Goal: Task Accomplishment & Management: Manage account settings

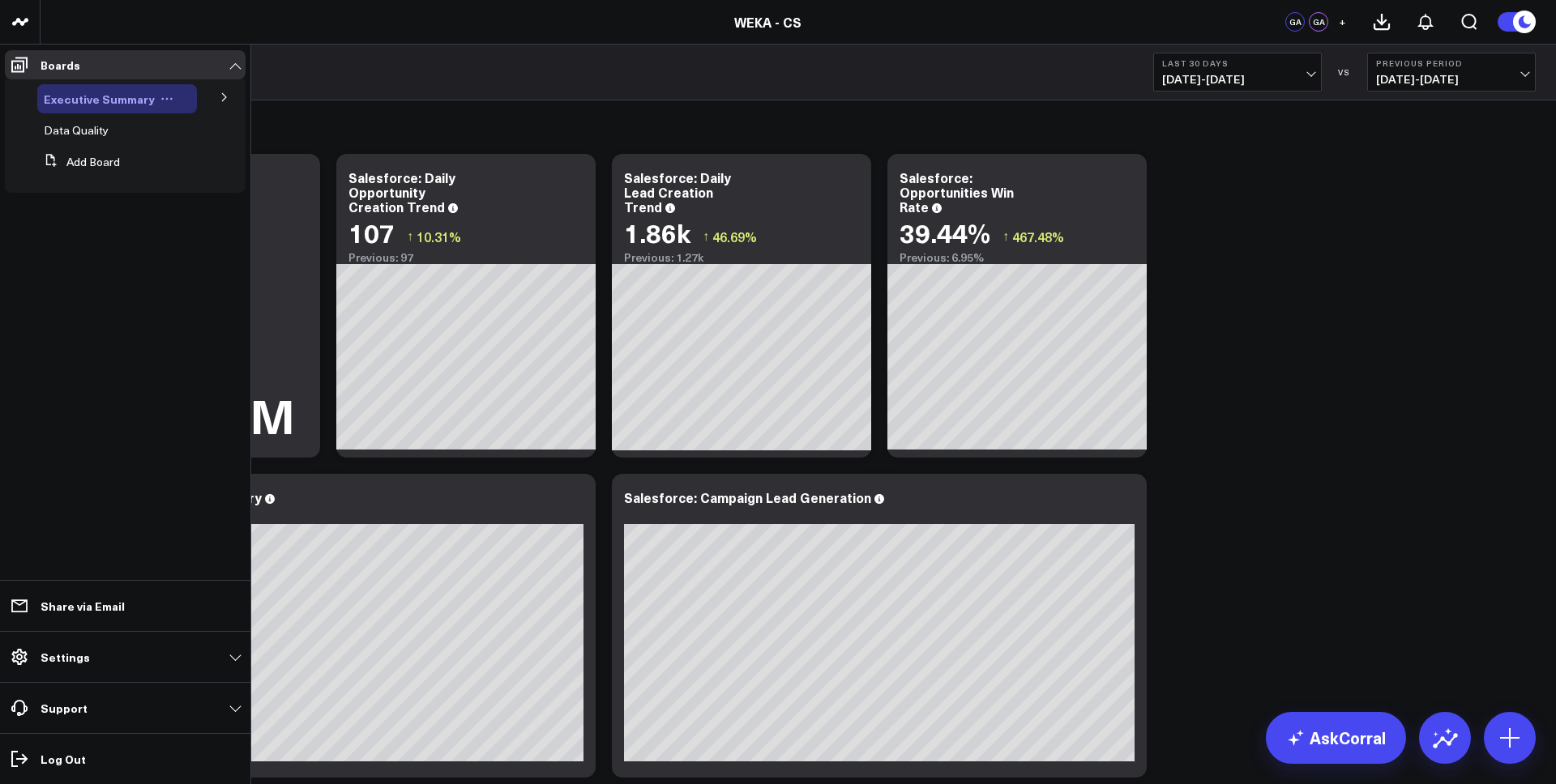
click at [126, 103] on span "Executive Summary" at bounding box center [99, 98] width 111 height 16
click at [222, 105] on button at bounding box center [224, 96] width 42 height 24
click at [221, 102] on button at bounding box center [224, 97] width 24 height 42
click at [221, 102] on icon at bounding box center [225, 97] width 10 height 10
click at [126, 102] on span "Executive Summary" at bounding box center [99, 98] width 111 height 16
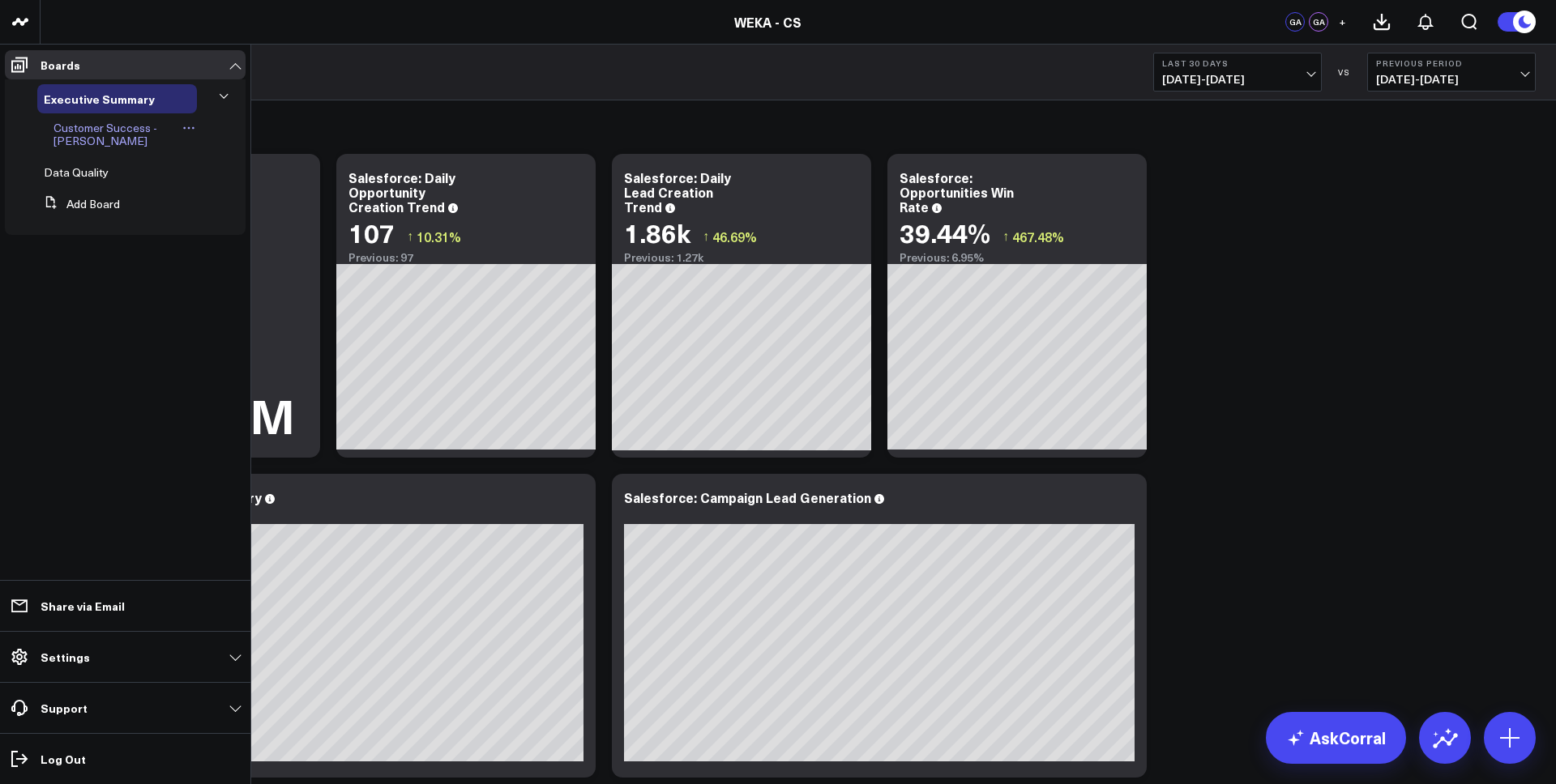
click at [89, 134] on span "Customer Success - [PERSON_NAME]" at bounding box center [106, 134] width 104 height 29
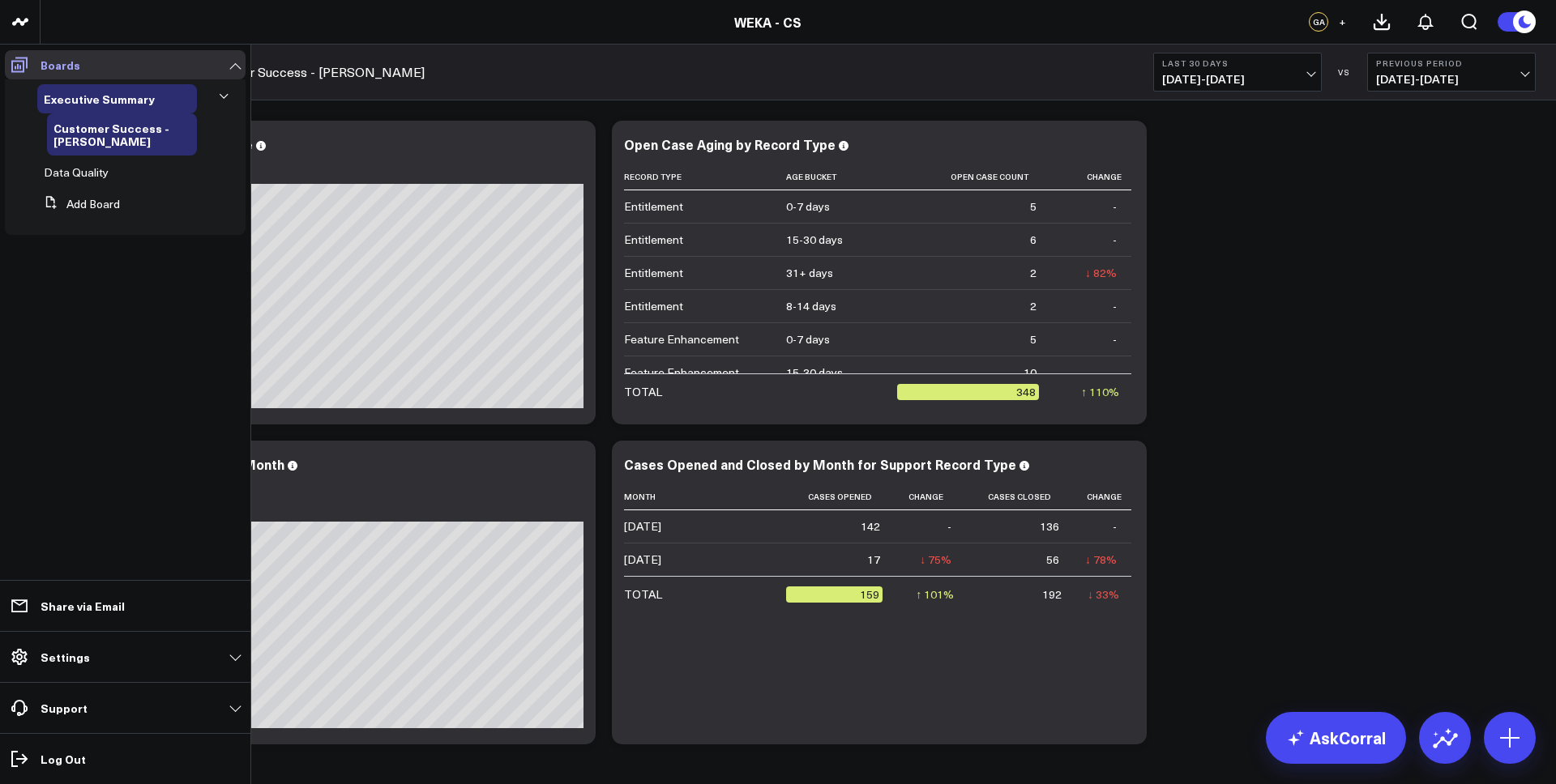
click at [148, 61] on link "Boards" at bounding box center [125, 65] width 241 height 29
click at [31, 63] on span at bounding box center [19, 65] width 29 height 29
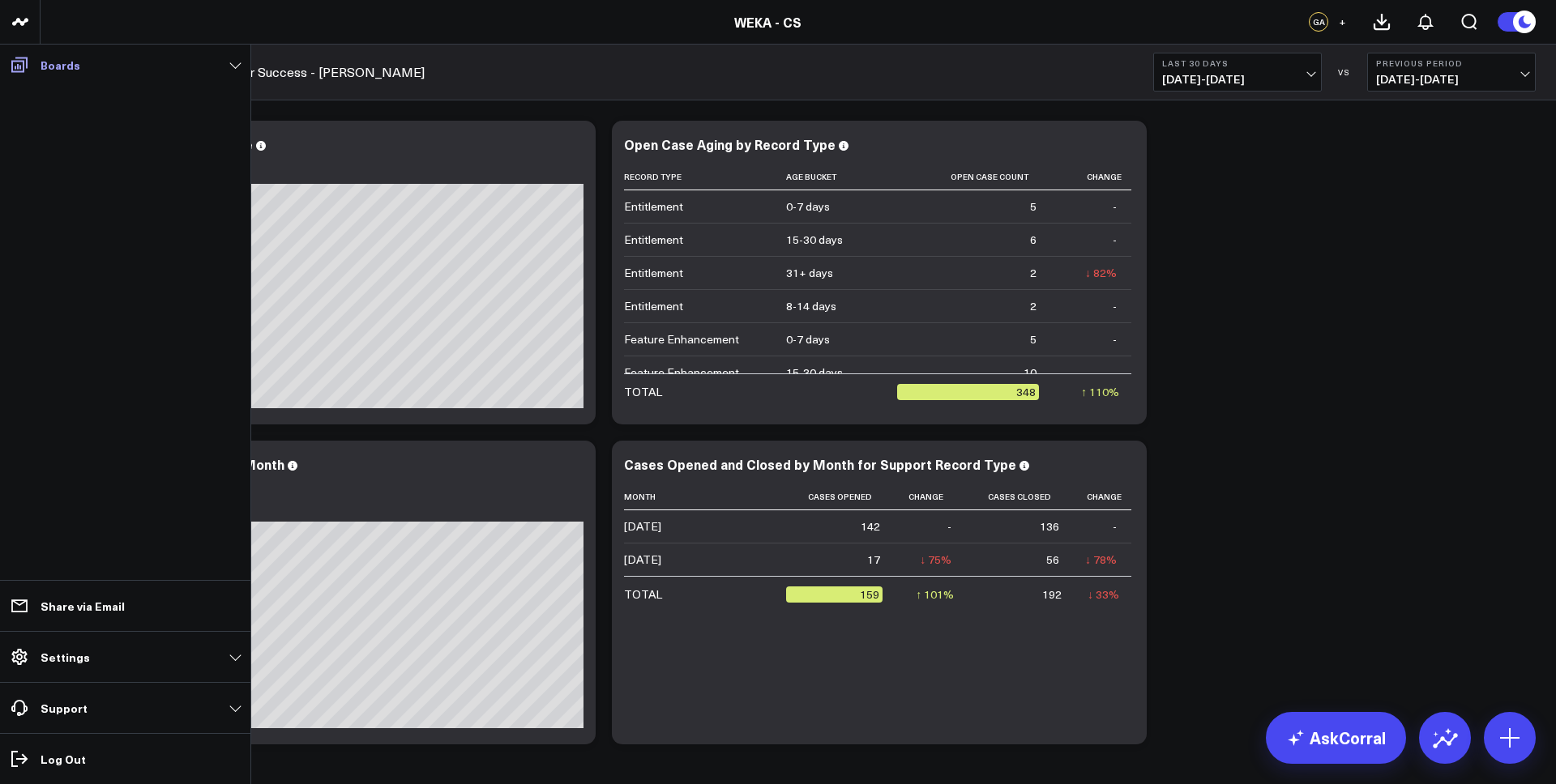
click at [31, 63] on span at bounding box center [19, 65] width 29 height 29
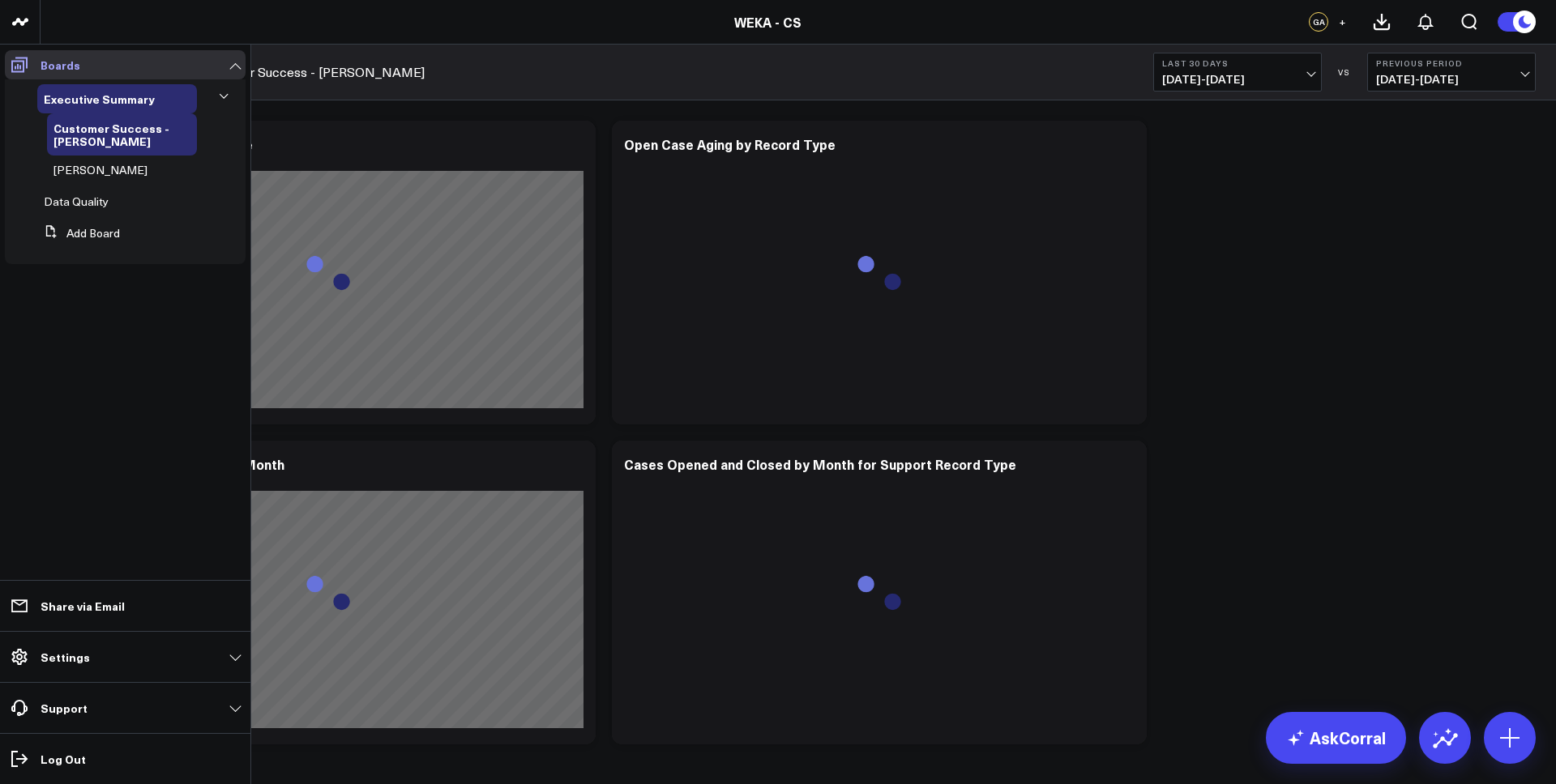
click at [17, 68] on icon at bounding box center [19, 65] width 16 height 15
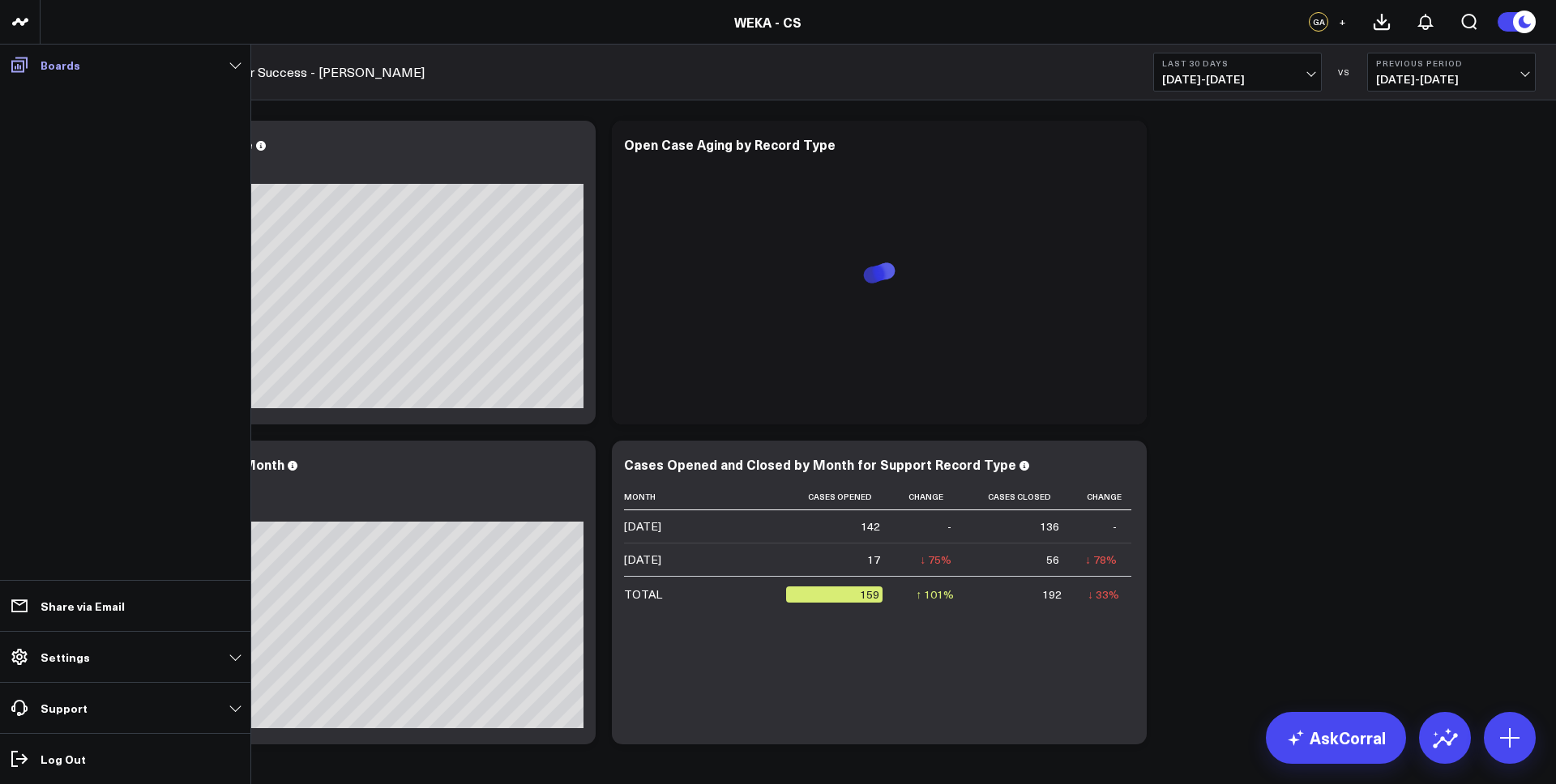
click at [17, 68] on icon at bounding box center [19, 65] width 16 height 15
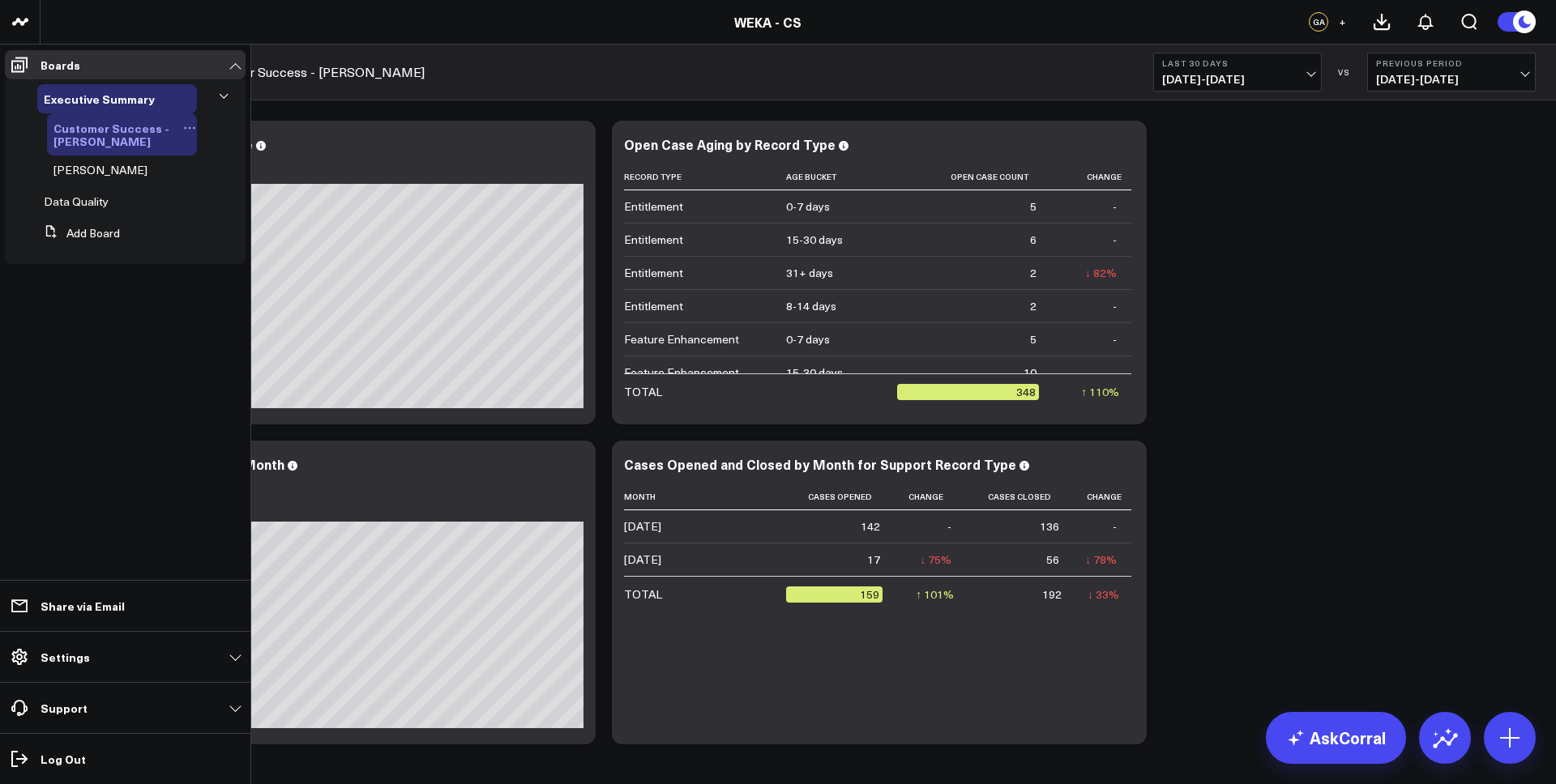
click at [190, 124] on icon at bounding box center [189, 128] width 13 height 13
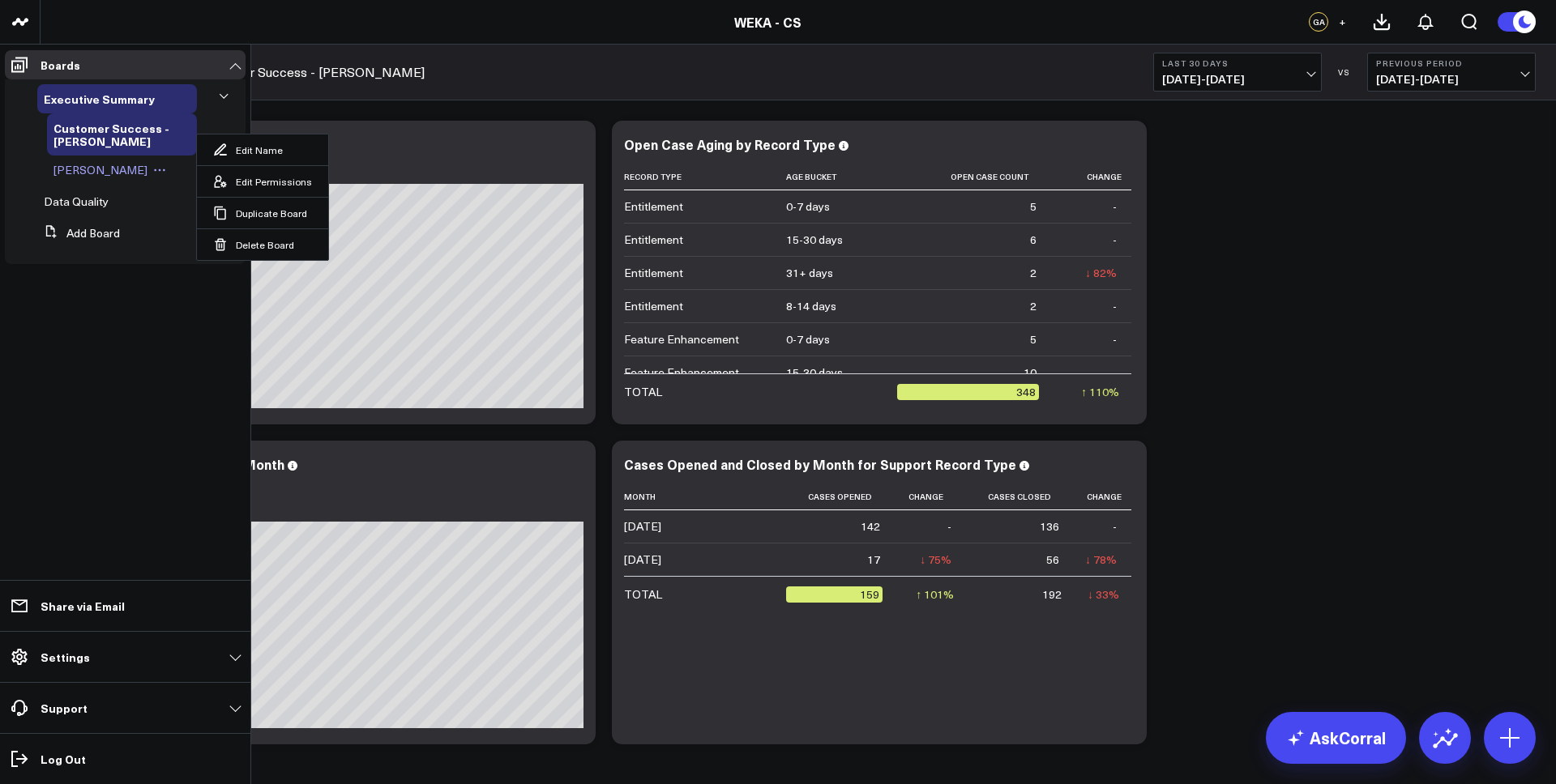
click at [163, 170] on icon at bounding box center [164, 170] width 3 height 3
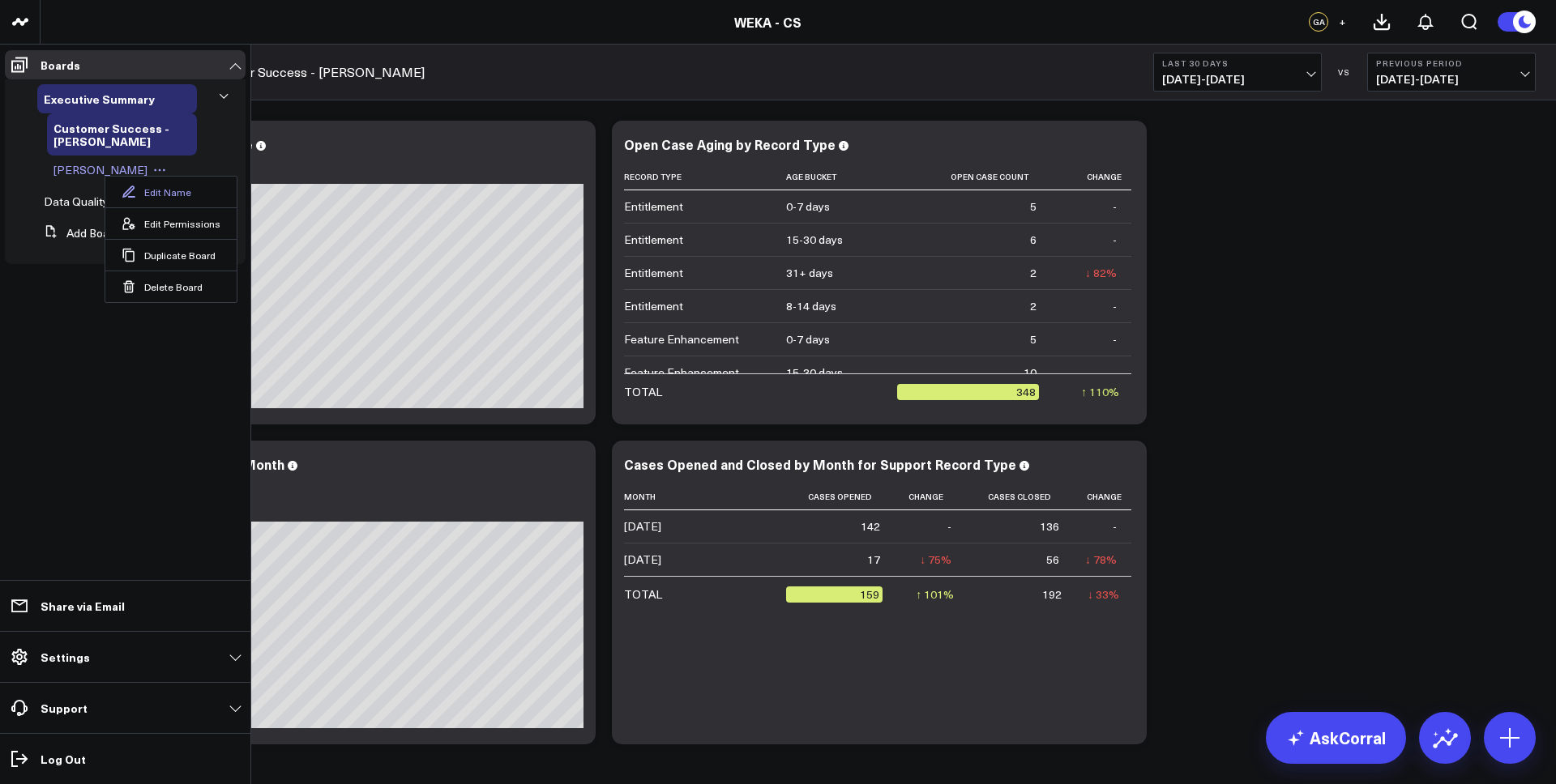
click at [140, 195] on button "Edit Name" at bounding box center [170, 191] width 131 height 31
click at [140, 195] on div "Data Quality" at bounding box center [117, 202] width 160 height 29
click at [139, 175] on input "Glenn" at bounding box center [126, 170] width 144 height 24
type input "Glenn's sandbox"
click at [173, 205] on div "Data Quality" at bounding box center [117, 214] width 160 height 29
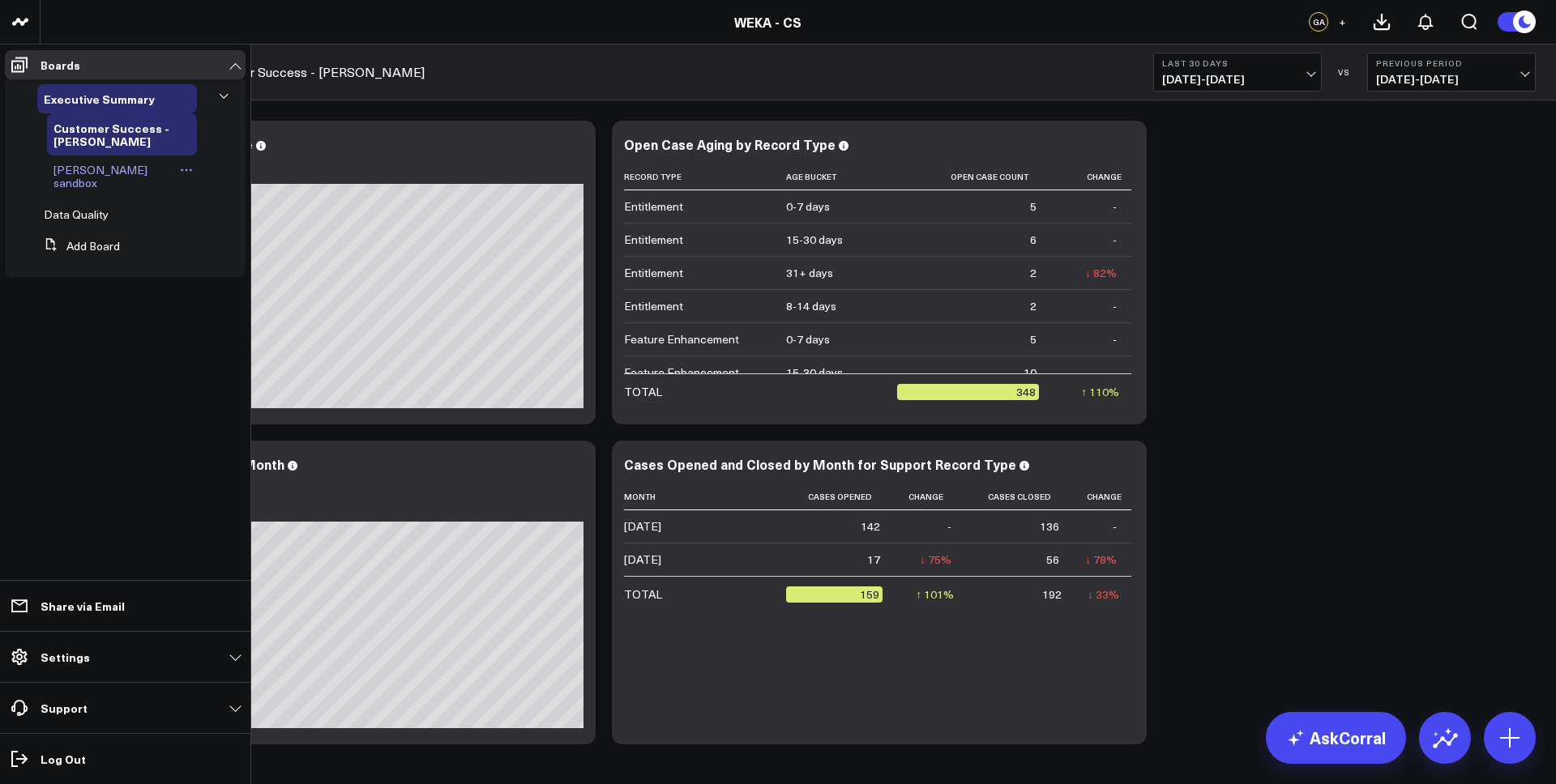
click at [97, 170] on span "Glenn's sandbox" at bounding box center [101, 176] width 94 height 29
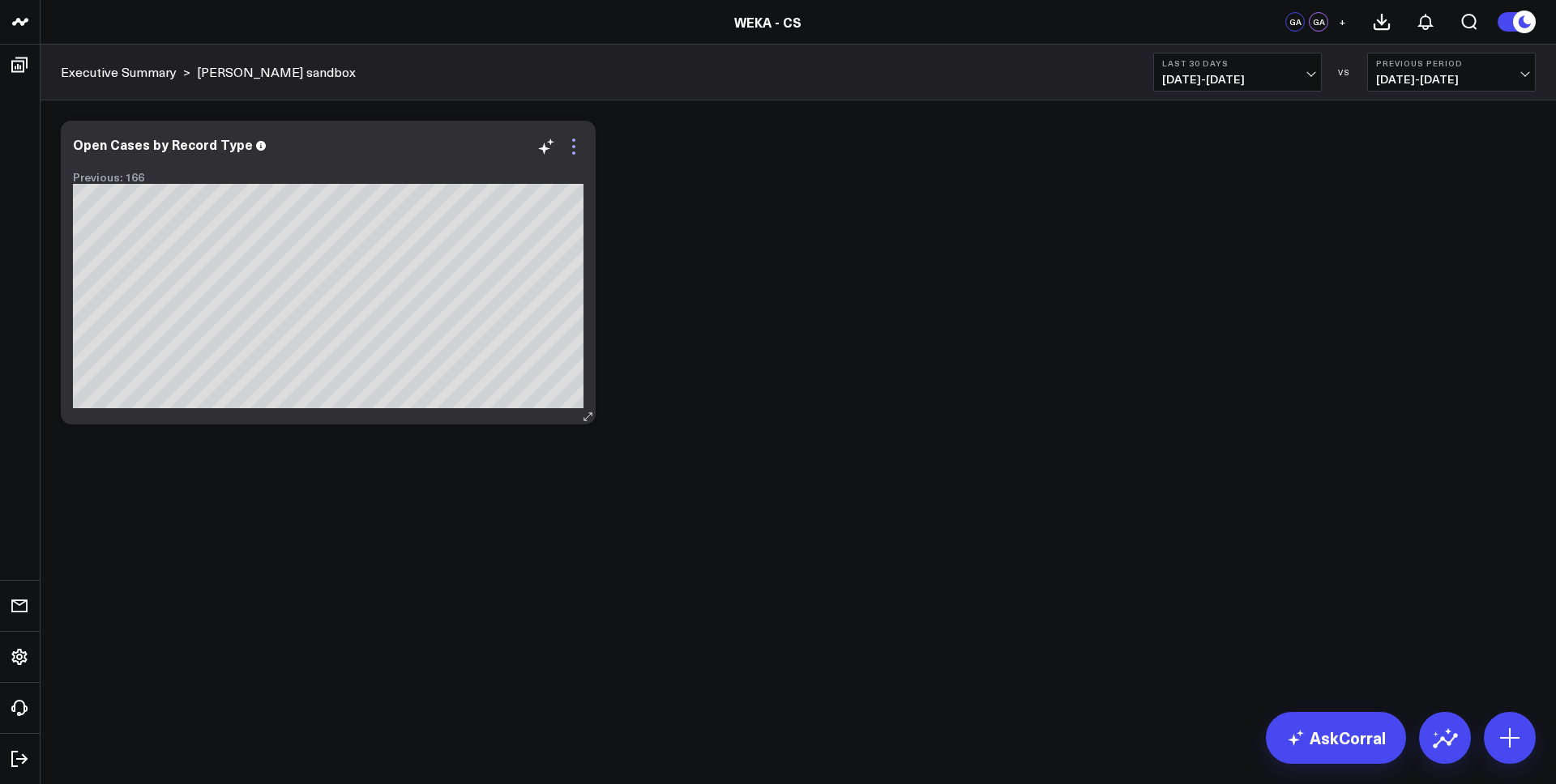
click at [575, 153] on icon at bounding box center [574, 146] width 19 height 19
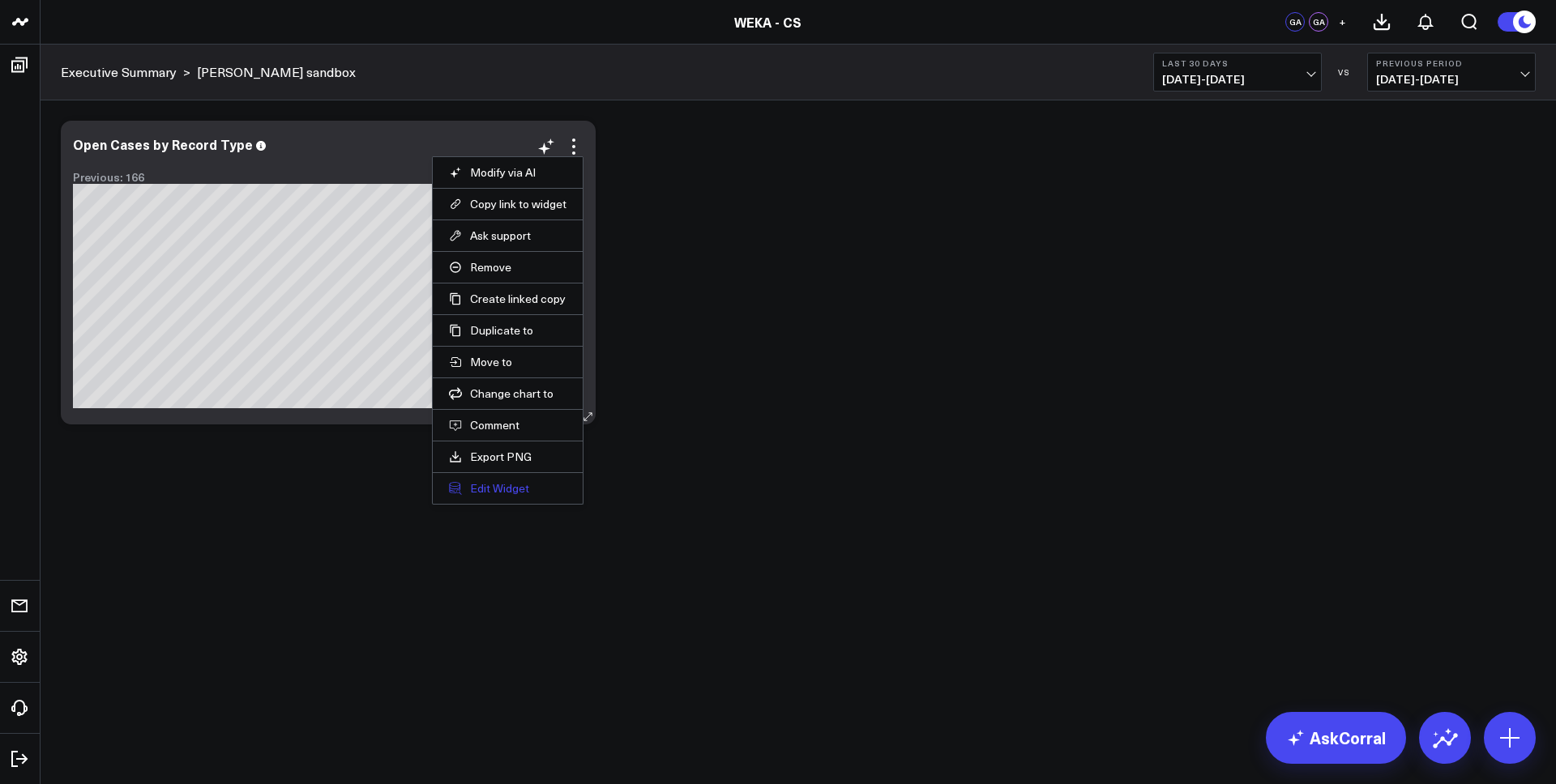
click at [516, 484] on button "Edit Widget" at bounding box center [508, 488] width 118 height 14
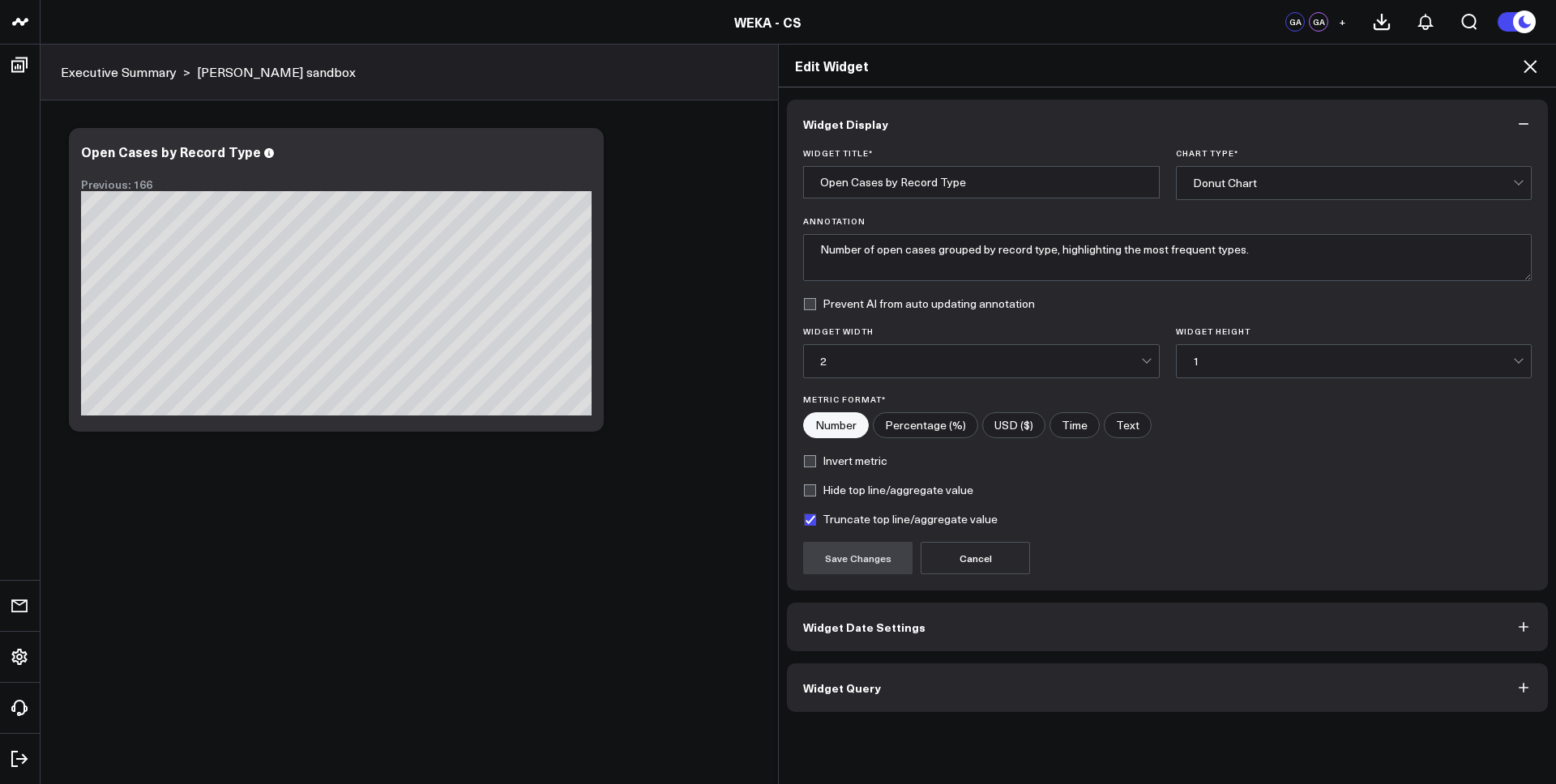
click at [843, 683] on span "Widget Query" at bounding box center [841, 687] width 78 height 13
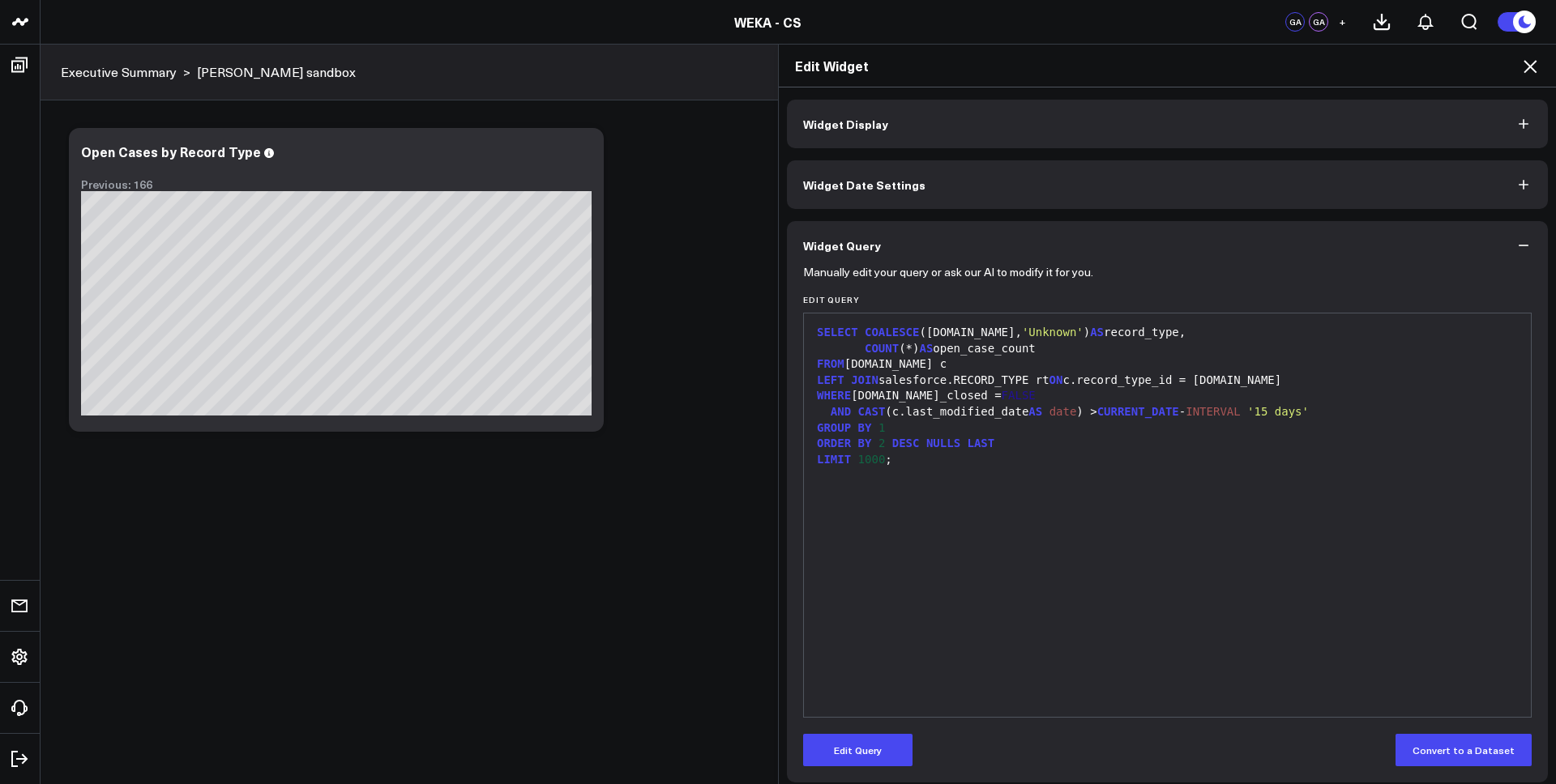
click at [1063, 382] on span "ON" at bounding box center [1056, 379] width 13 height 13
click at [1516, 244] on icon "button" at bounding box center [1523, 245] width 16 height 16
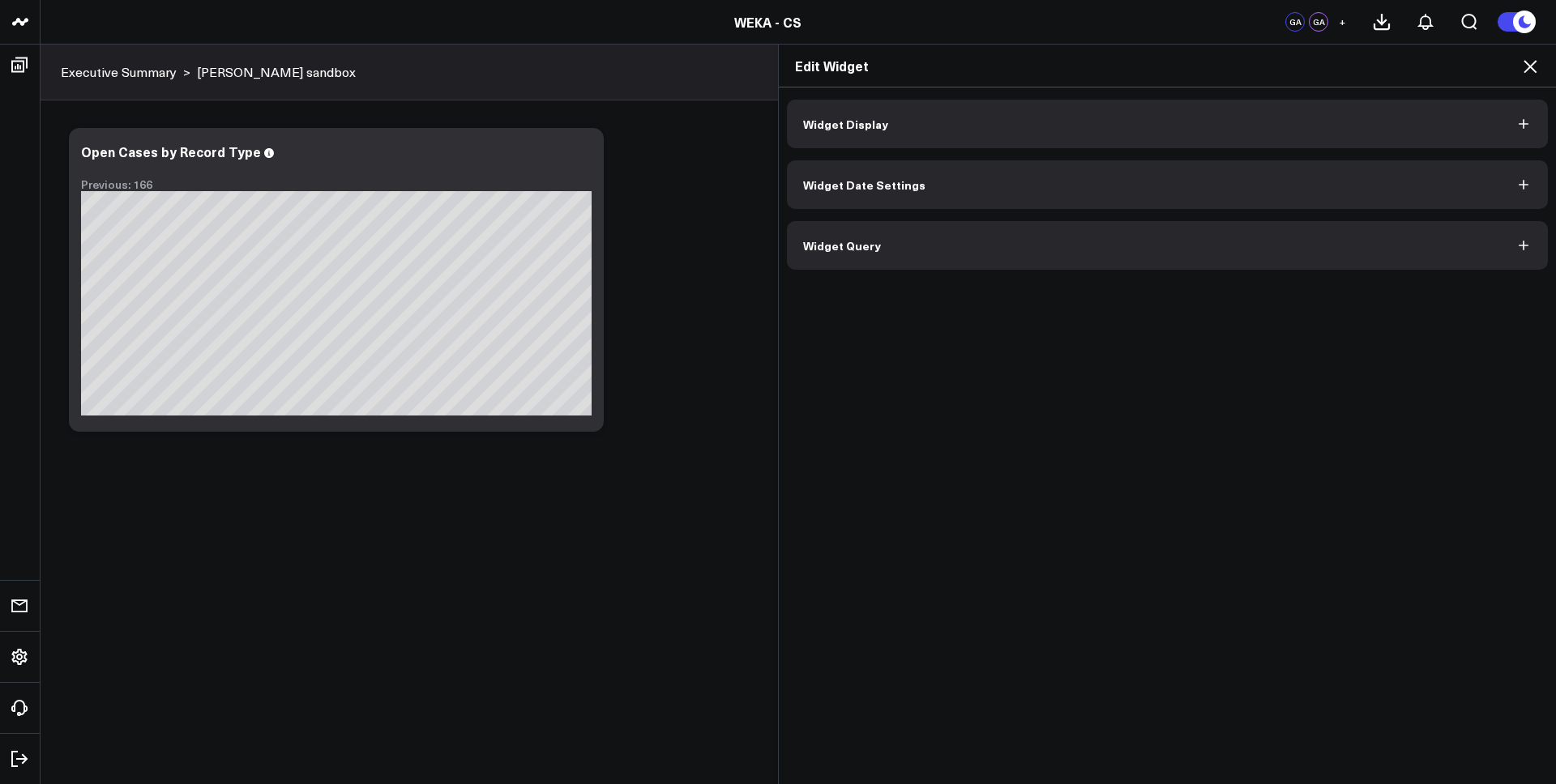
click at [1532, 70] on icon at bounding box center [1530, 66] width 19 height 19
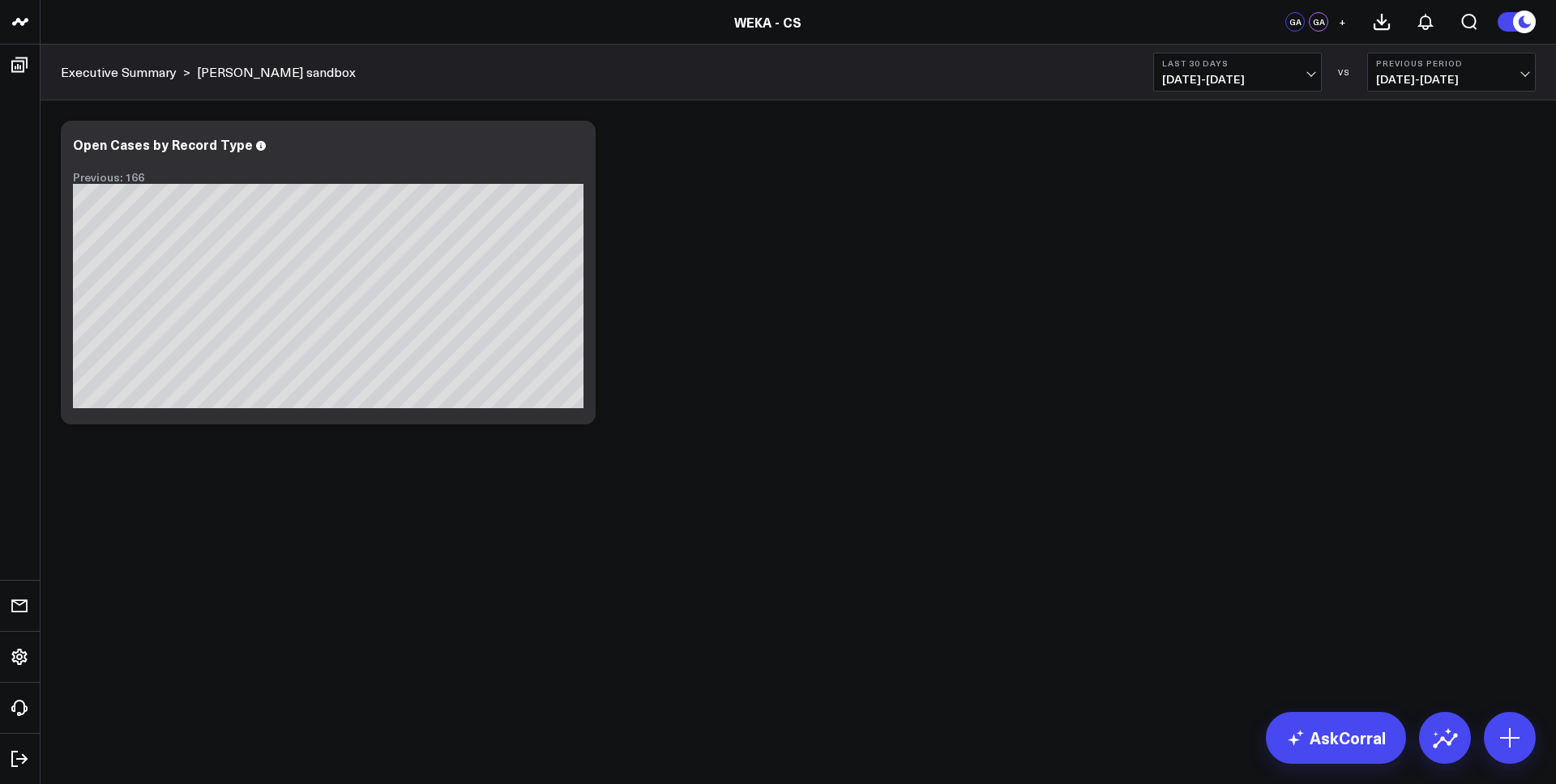
click at [1532, 70] on button "Previous Period 06/27/25 - 07/26/25" at bounding box center [1451, 72] width 169 height 39
click at [1082, 409] on div "Modify via AI Copy link to widget Ask support Remove Create linked copy Executi…" at bounding box center [799, 272] width 1491 height 320
click at [746, 264] on div "Modify via AI Copy link to widget Ask support Remove Create linked copy Executi…" at bounding box center [799, 272] width 1491 height 320
click at [757, 201] on div "Modify via AI Copy link to widget Ask support Remove Create linked copy Executi…" at bounding box center [799, 272] width 1491 height 320
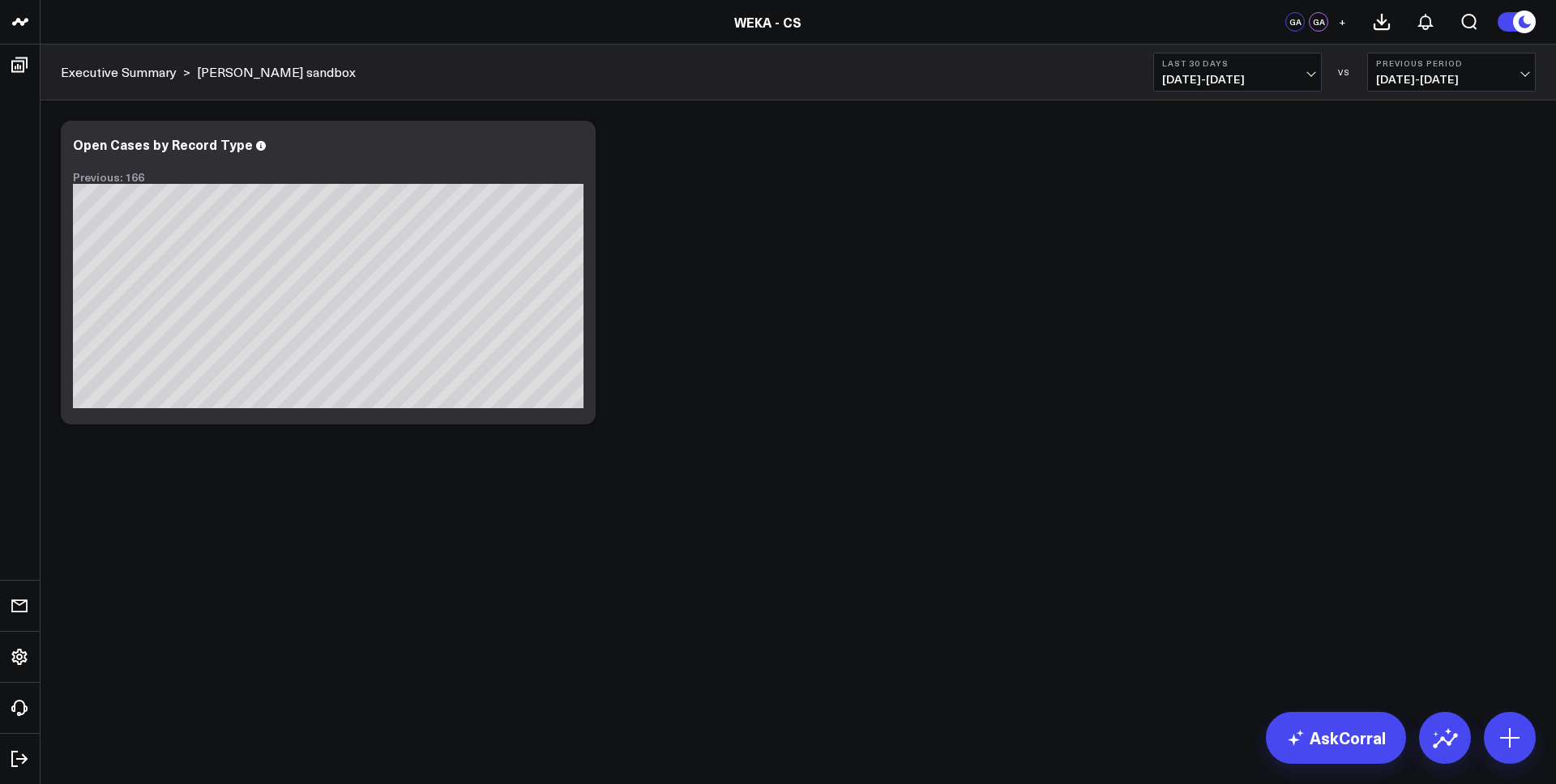
click at [757, 201] on div "Modify via AI Copy link to widget Ask support Remove Create linked copy Executi…" at bounding box center [799, 272] width 1491 height 320
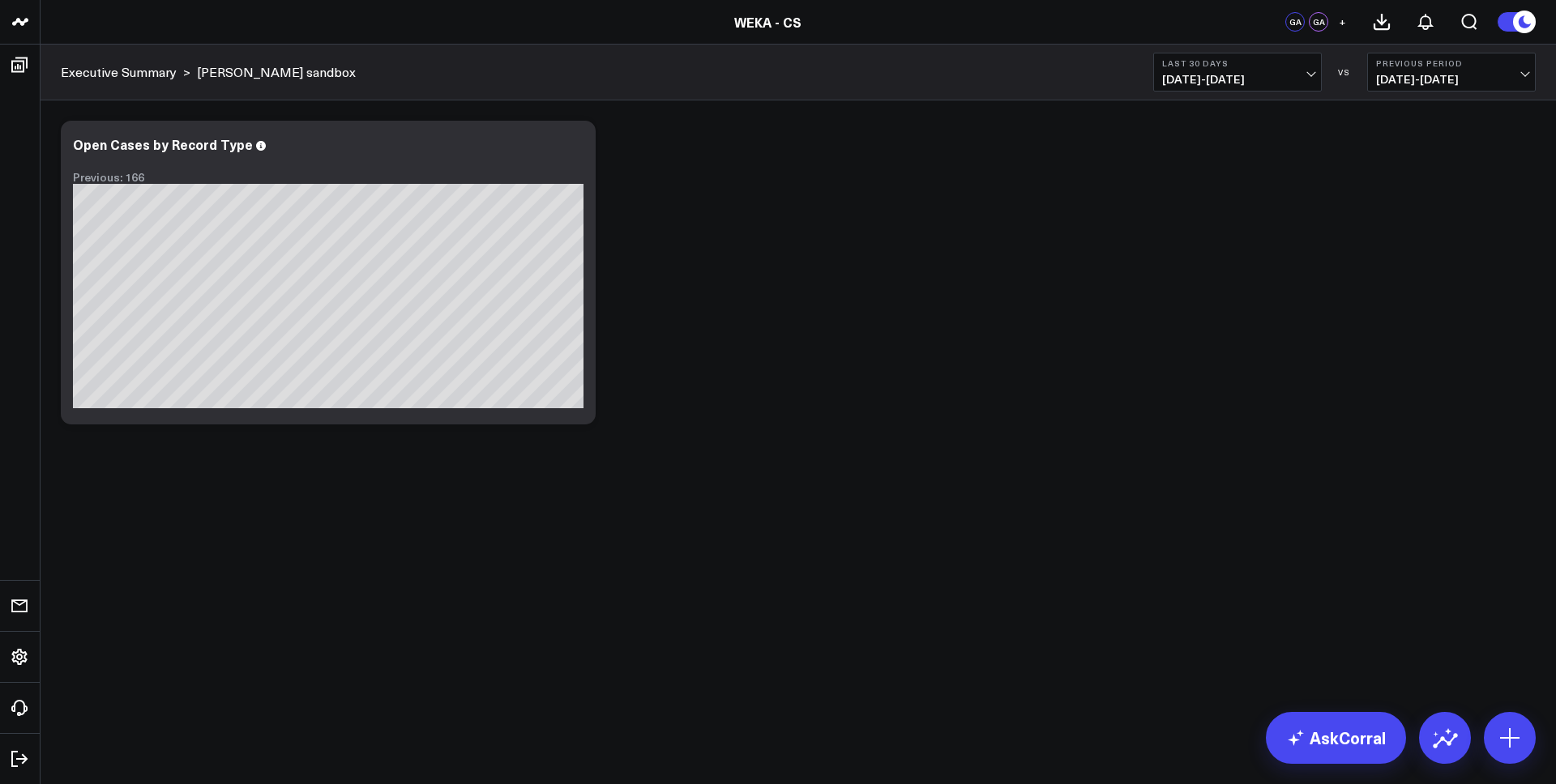
click at [757, 201] on div "Modify via AI Copy link to widget Ask support Remove Create linked copy Executi…" at bounding box center [799, 272] width 1491 height 320
